Goal: Task Accomplishment & Management: Manage account settings

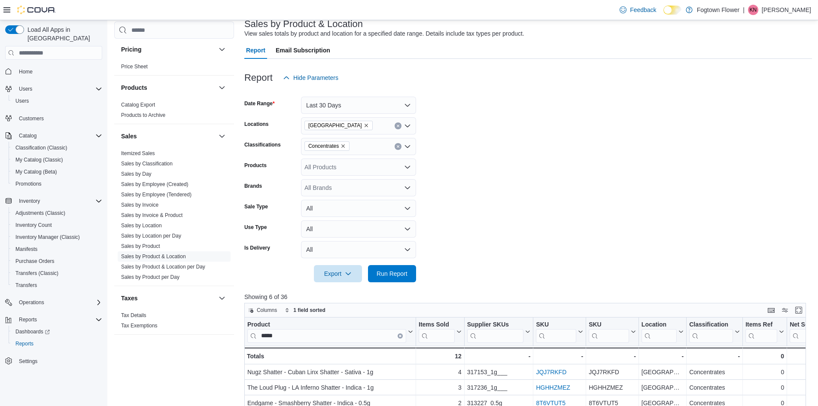
scroll to position [27, 0]
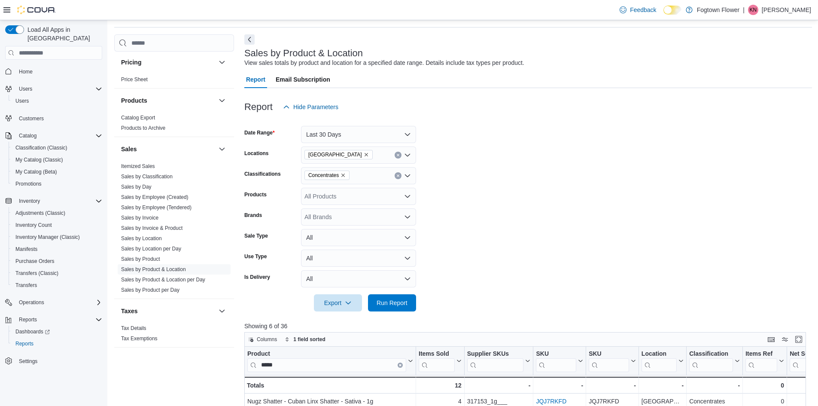
click at [774, 13] on p "Kevon Neiven" at bounding box center [786, 10] width 49 height 10
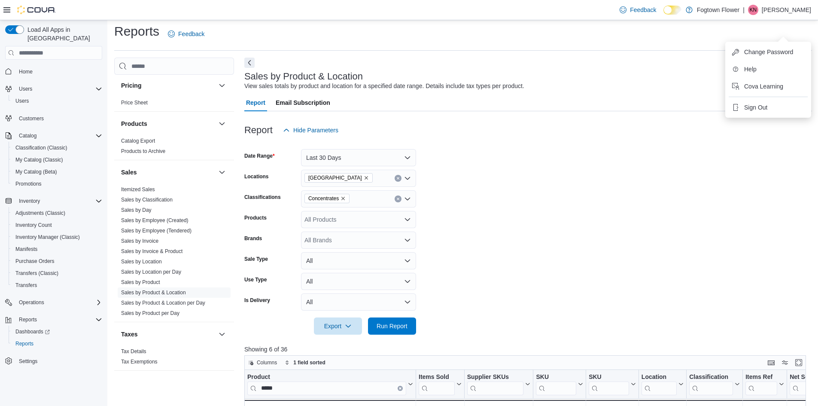
scroll to position [0, 0]
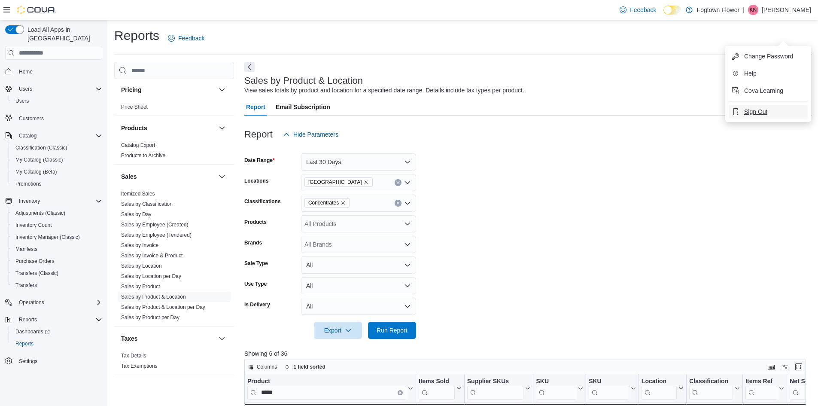
drag, startPoint x: 771, startPoint y: 113, endPoint x: 748, endPoint y: 114, distance: 23.2
click at [771, 113] on button "Sign Out" at bounding box center [768, 112] width 79 height 14
